Goal: Task Accomplishment & Management: Complete application form

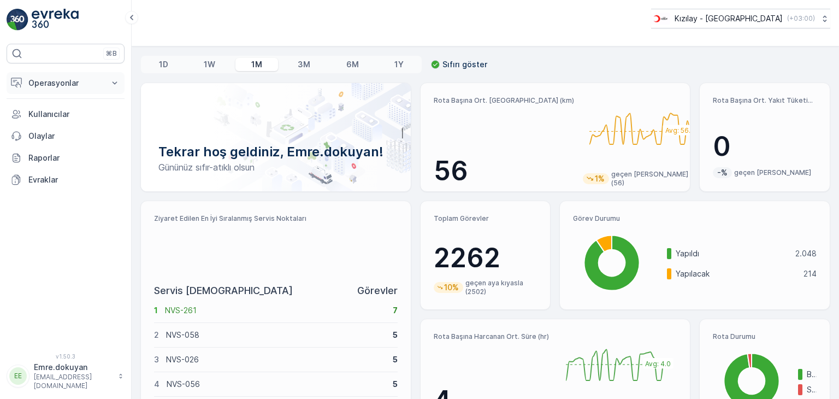
click at [56, 81] on p "Operasyonlar" at bounding box center [65, 83] width 74 height 11
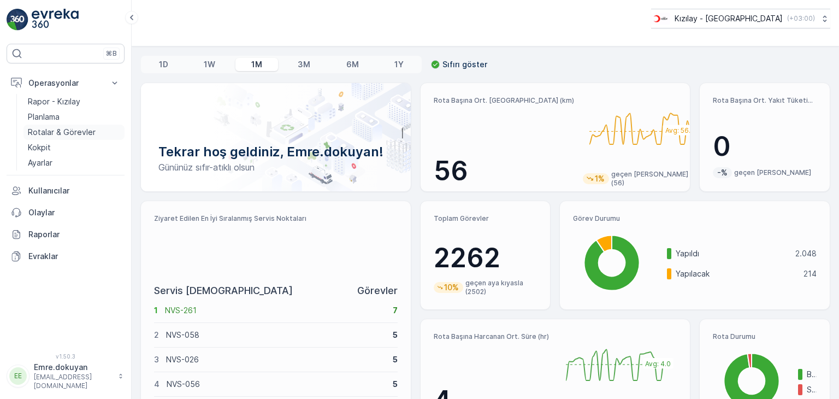
click at [53, 135] on p "Rotalar & Görevler" at bounding box center [62, 132] width 68 height 11
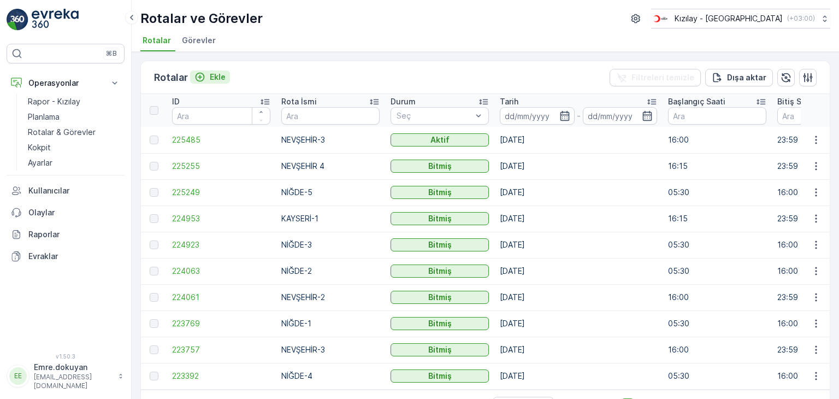
click at [223, 77] on p "Ekle" at bounding box center [218, 77] width 16 height 11
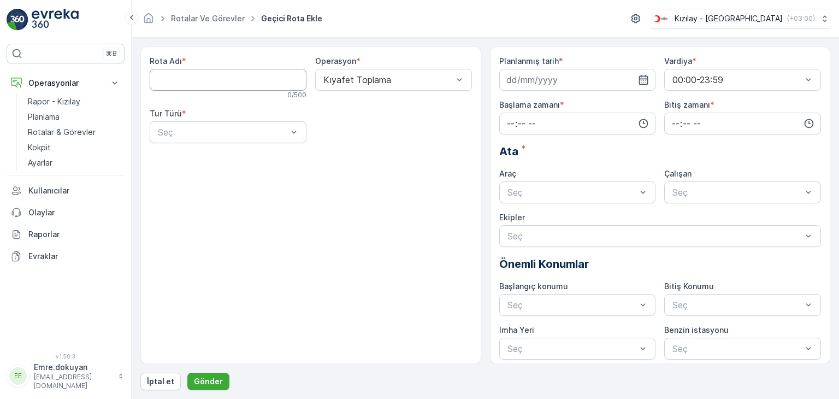
click at [210, 84] on Adı "Rota Adı" at bounding box center [228, 80] width 157 height 22
type Adı "NİĞDE-4"
drag, startPoint x: 398, startPoint y: 76, endPoint x: 398, endPoint y: 83, distance: 6.6
drag, startPoint x: 380, startPoint y: 103, endPoint x: 337, endPoint y: 116, distance: 44.4
click at [376, 105] on span "Kıyafet Toplama" at bounding box center [356, 107] width 68 height 10
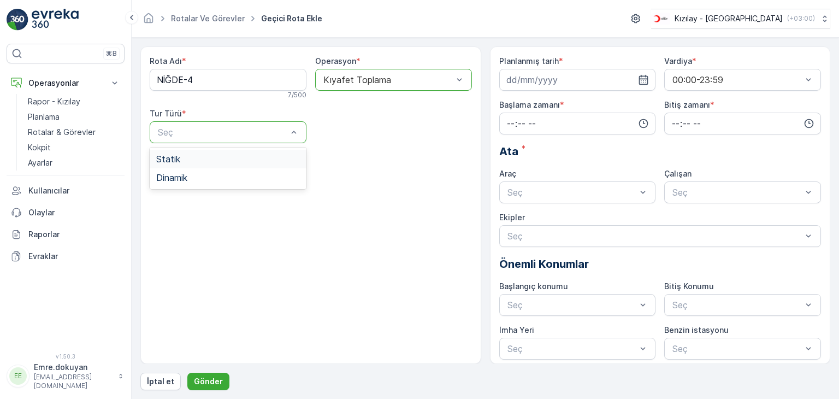
drag, startPoint x: 182, startPoint y: 161, endPoint x: 297, endPoint y: 154, distance: 115.6
click at [187, 161] on div "Statik" at bounding box center [228, 159] width 144 height 10
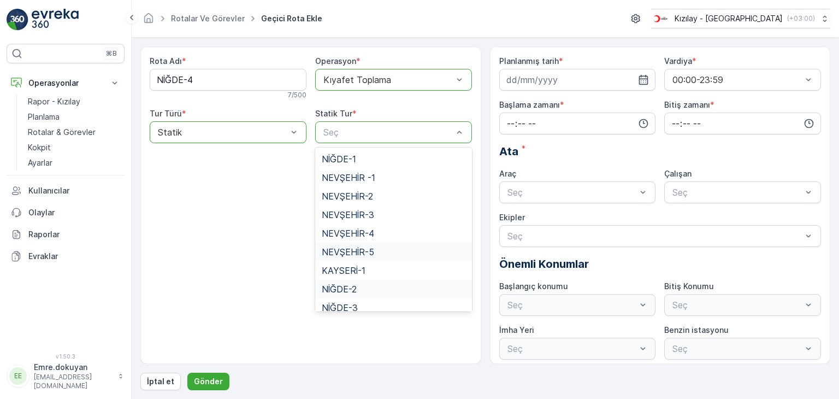
scroll to position [45, 0]
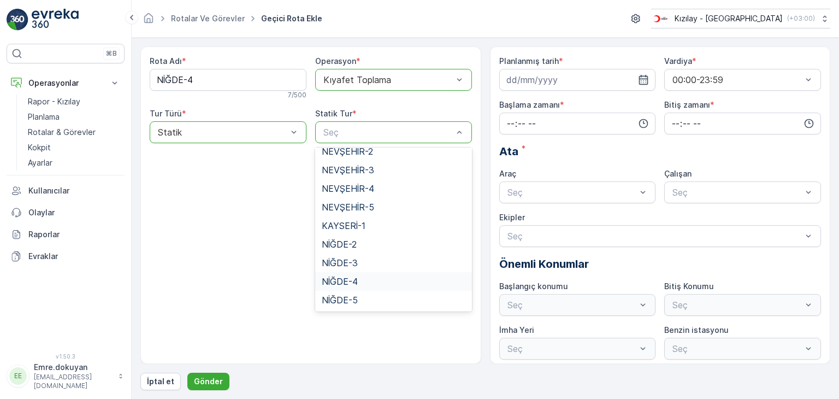
click at [340, 280] on span "NİĞDE-4" at bounding box center [340, 281] width 36 height 10
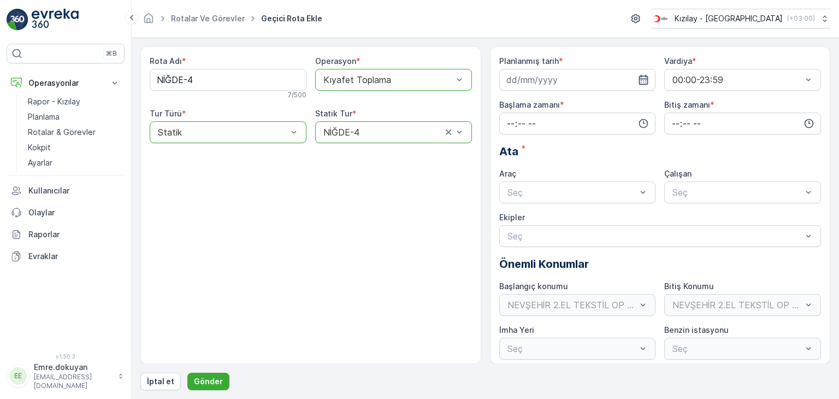
click at [643, 81] on icon "button" at bounding box center [643, 79] width 11 height 11
click at [575, 192] on div "18" at bounding box center [576, 192] width 17 height 17
type input "[DATE]"
click at [500, 119] on input "time" at bounding box center [577, 124] width 157 height 22
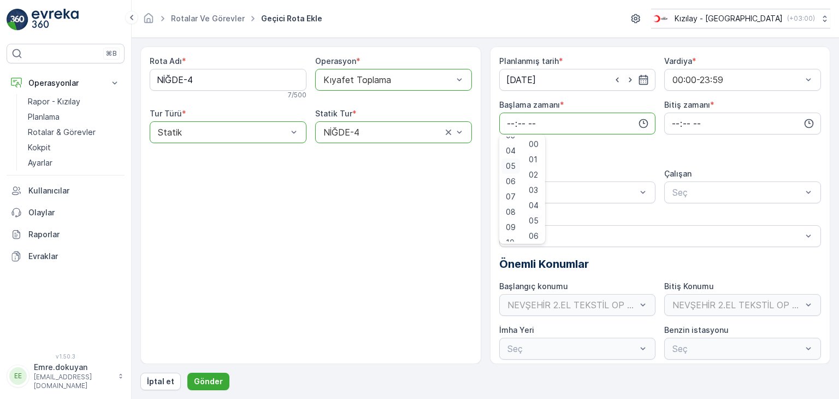
click at [511, 167] on span "05" at bounding box center [511, 166] width 10 height 11
click at [538, 167] on span "30" at bounding box center [533, 166] width 9 height 11
type input "05:30"
click at [673, 122] on input "time" at bounding box center [742, 124] width 157 height 22
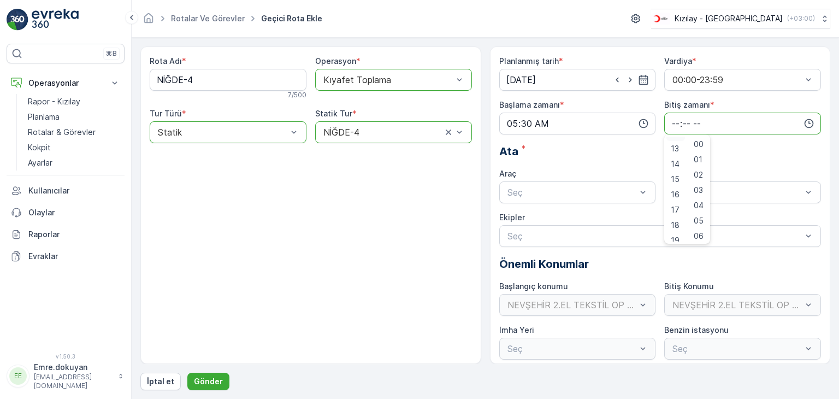
scroll to position [219, 0]
click at [675, 169] on span "16" at bounding box center [675, 170] width 9 height 11
type input "16:00"
click at [698, 141] on span "00" at bounding box center [699, 144] width 10 height 11
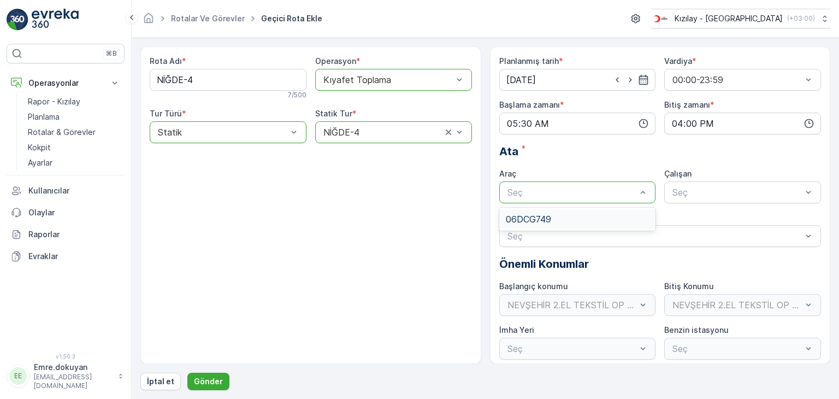
click at [557, 215] on div "06DCG749" at bounding box center [578, 219] width 144 height 10
click at [692, 219] on span "FORD" at bounding box center [683, 219] width 25 height 10
click at [214, 379] on p "Gönder" at bounding box center [208, 381] width 29 height 11
